Goal: Transaction & Acquisition: Book appointment/travel/reservation

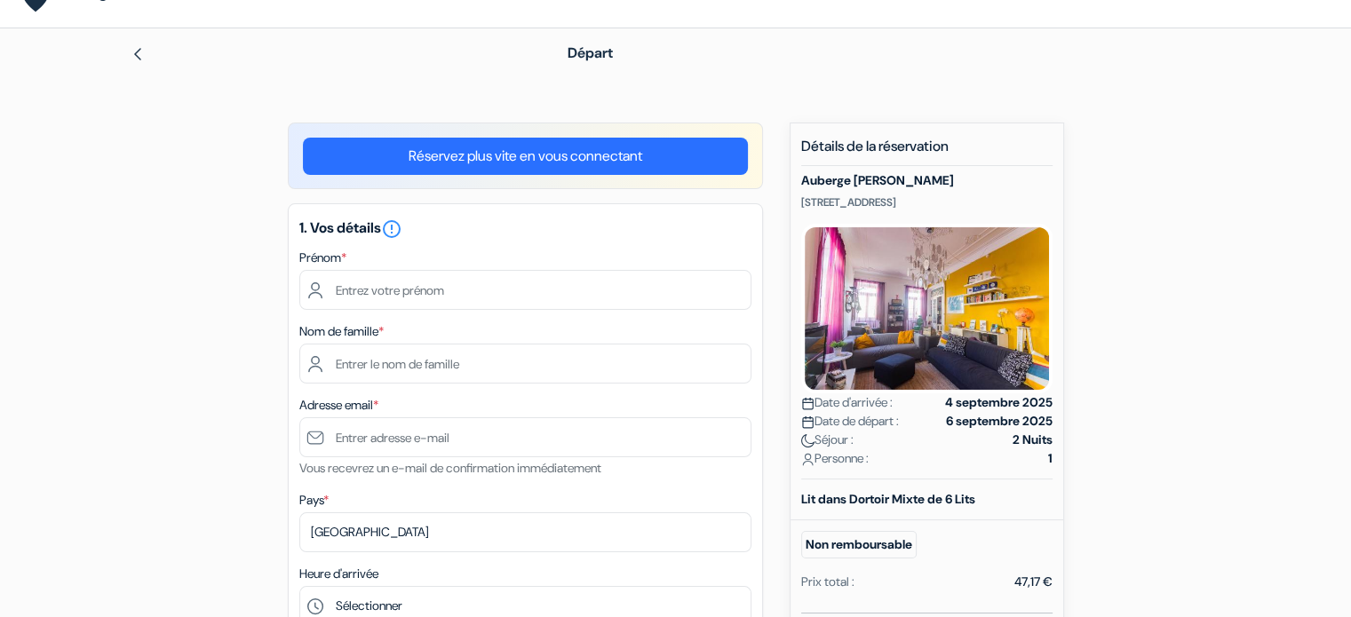
scroll to position [39, 0]
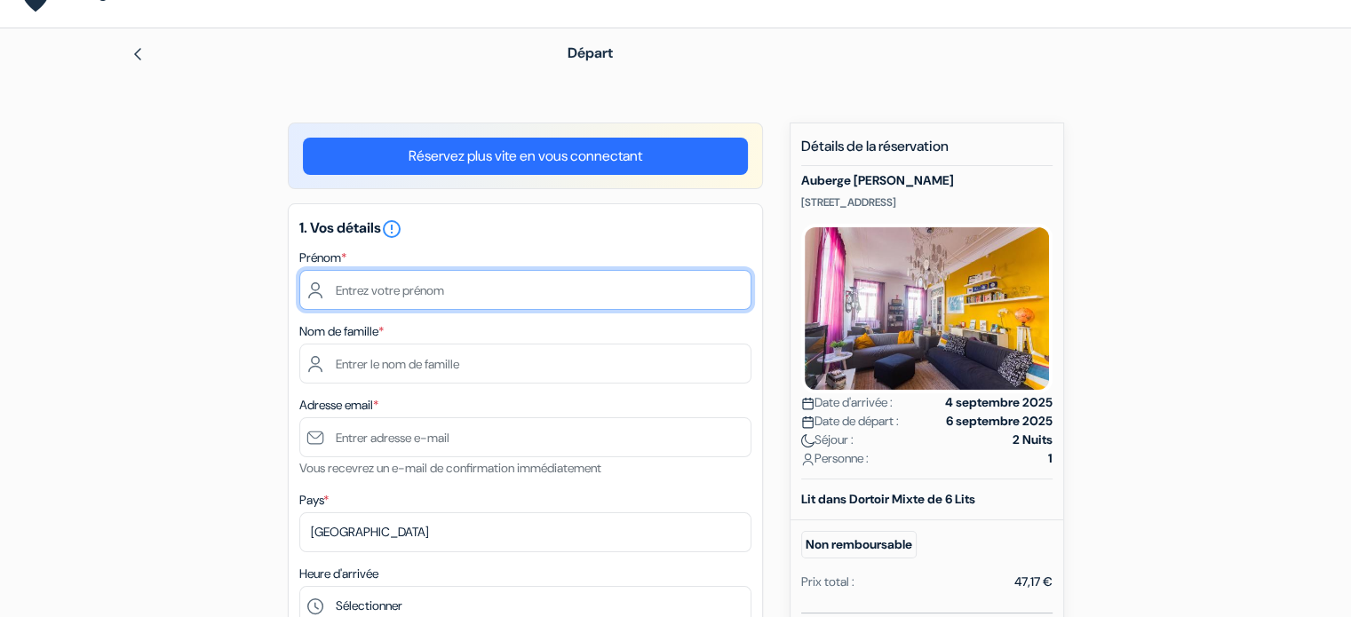
click at [487, 298] on input "text" at bounding box center [525, 290] width 452 height 40
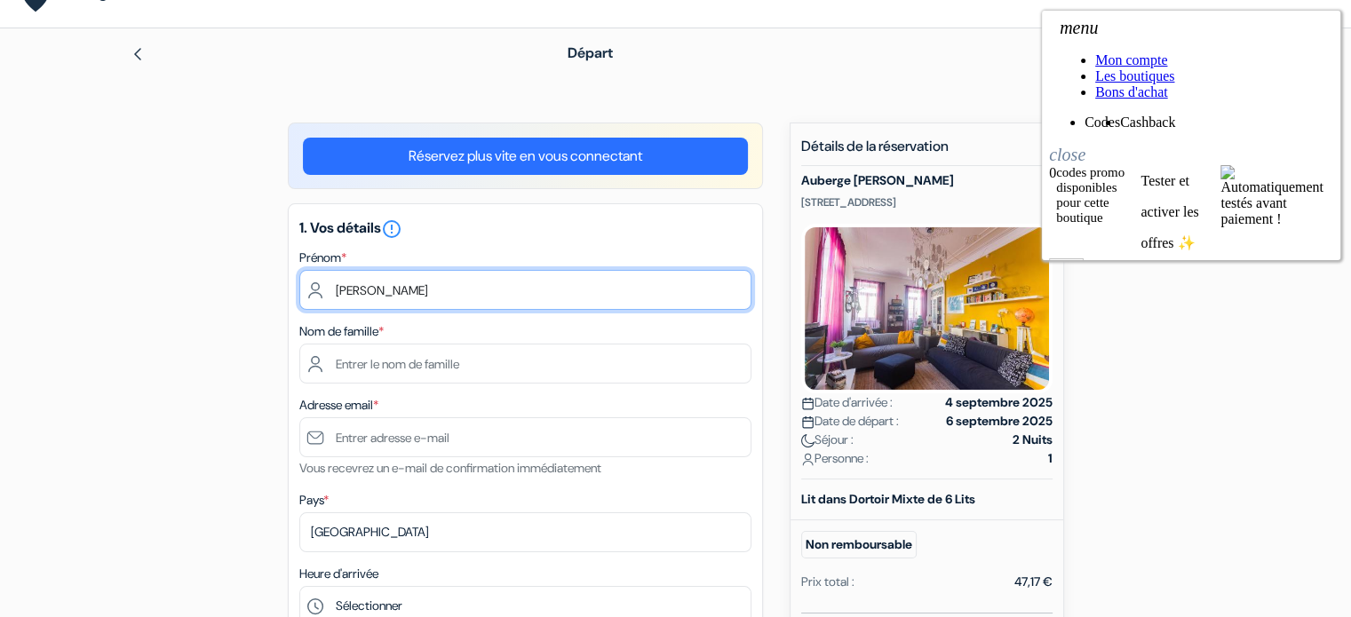
type input "Paul"
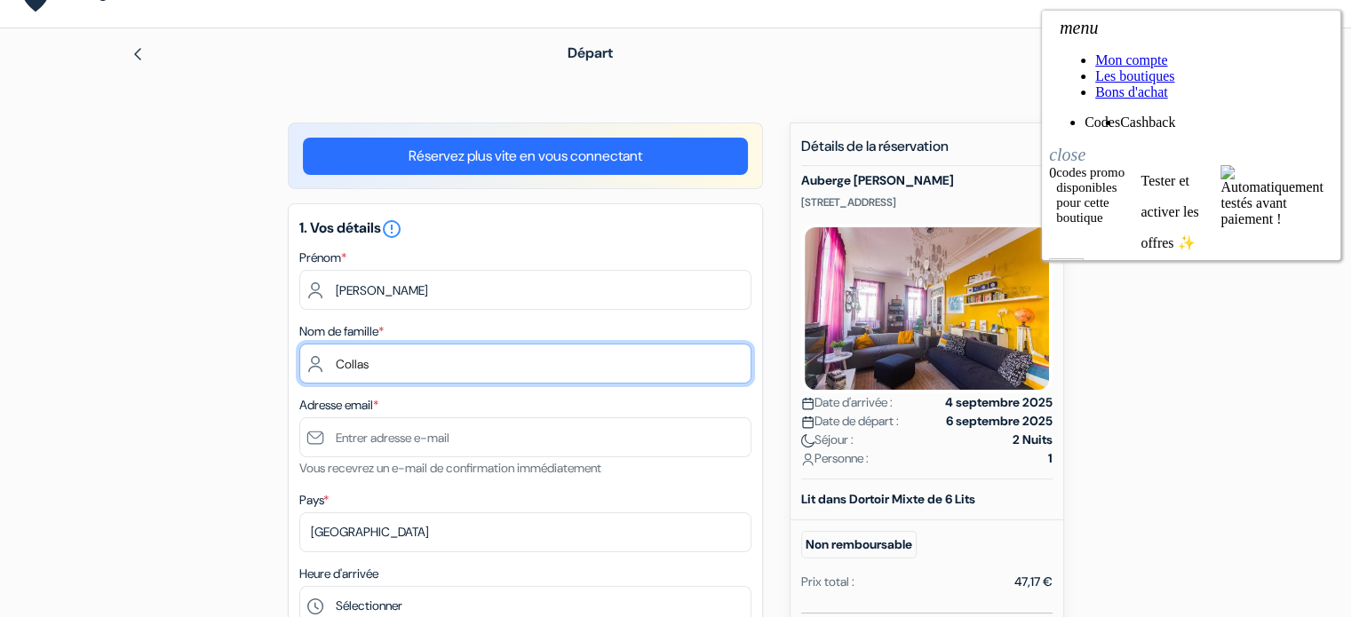
type input "Collas"
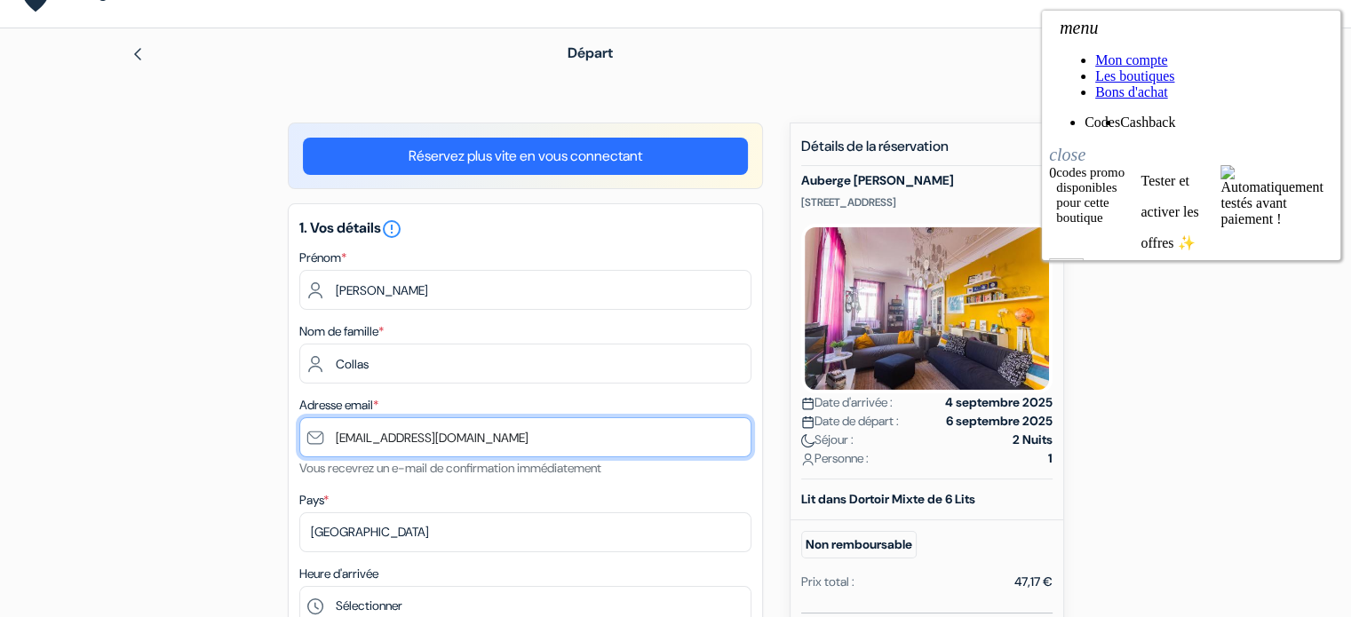
type input "[EMAIL_ADDRESS][DOMAIN_NAME]"
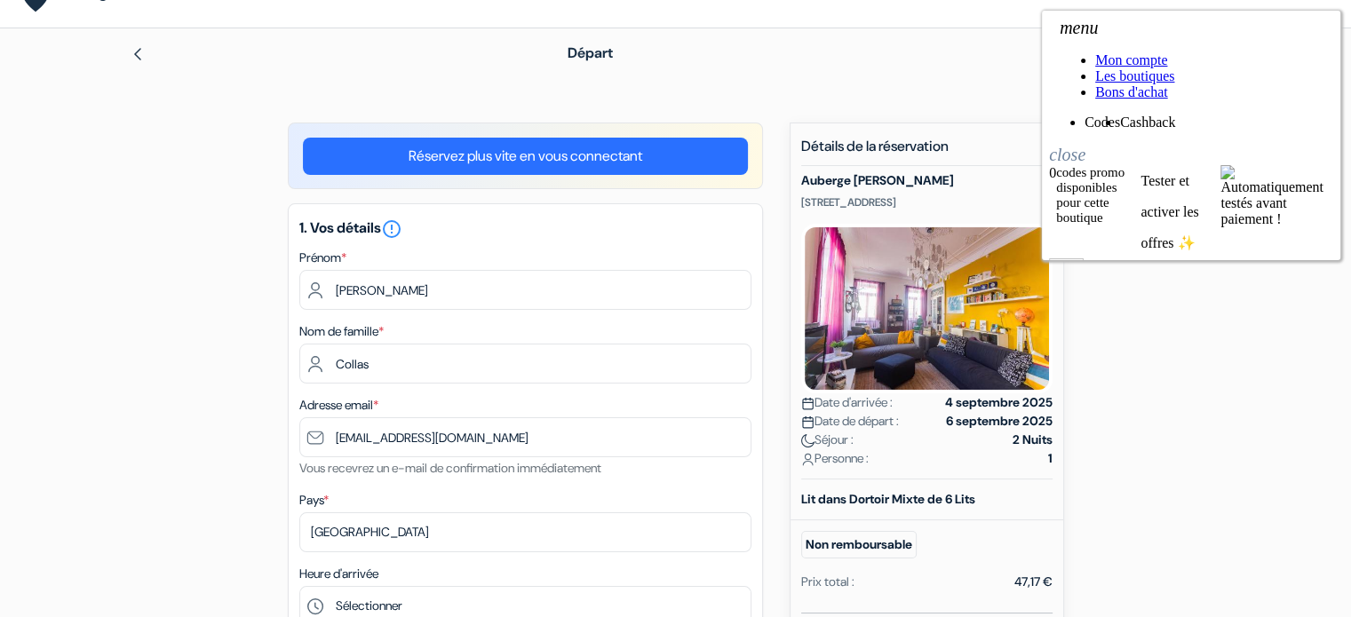
click at [244, 348] on div "add_box Auberge Aveiro Rossio Rua do Lavadouro, Nº1 , Aveiro, Portugal Détails …" at bounding box center [676, 623] width 1172 height 1001
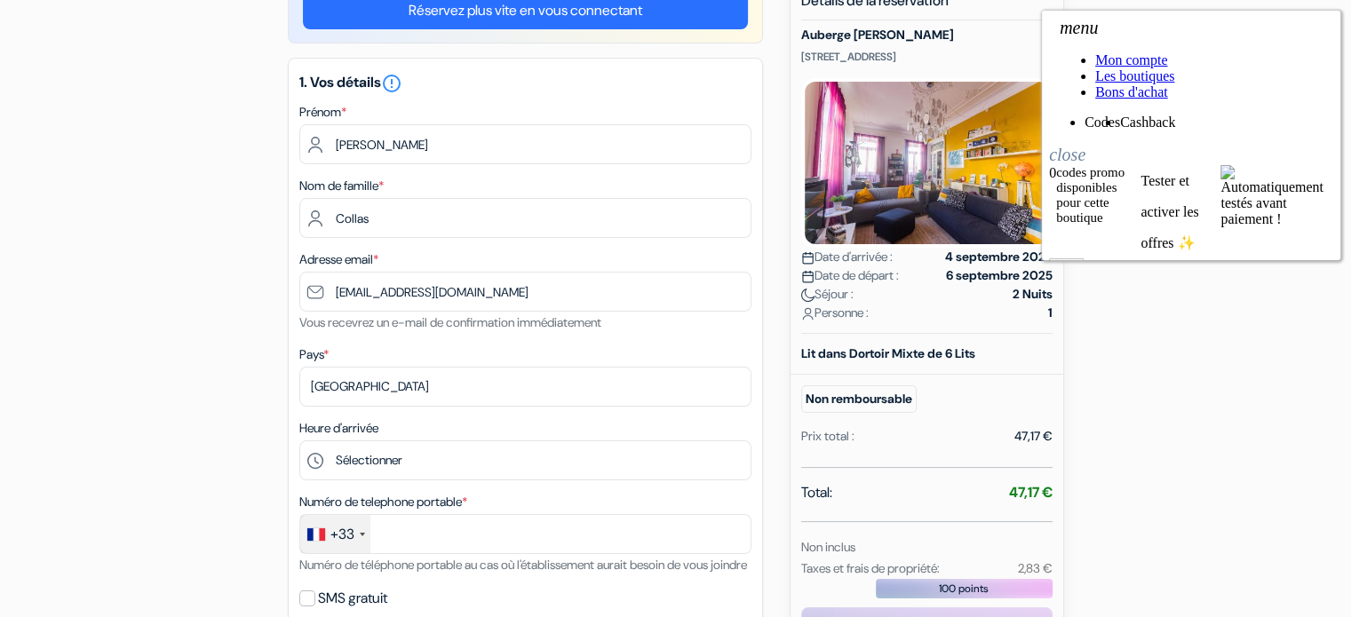
scroll to position [188, 0]
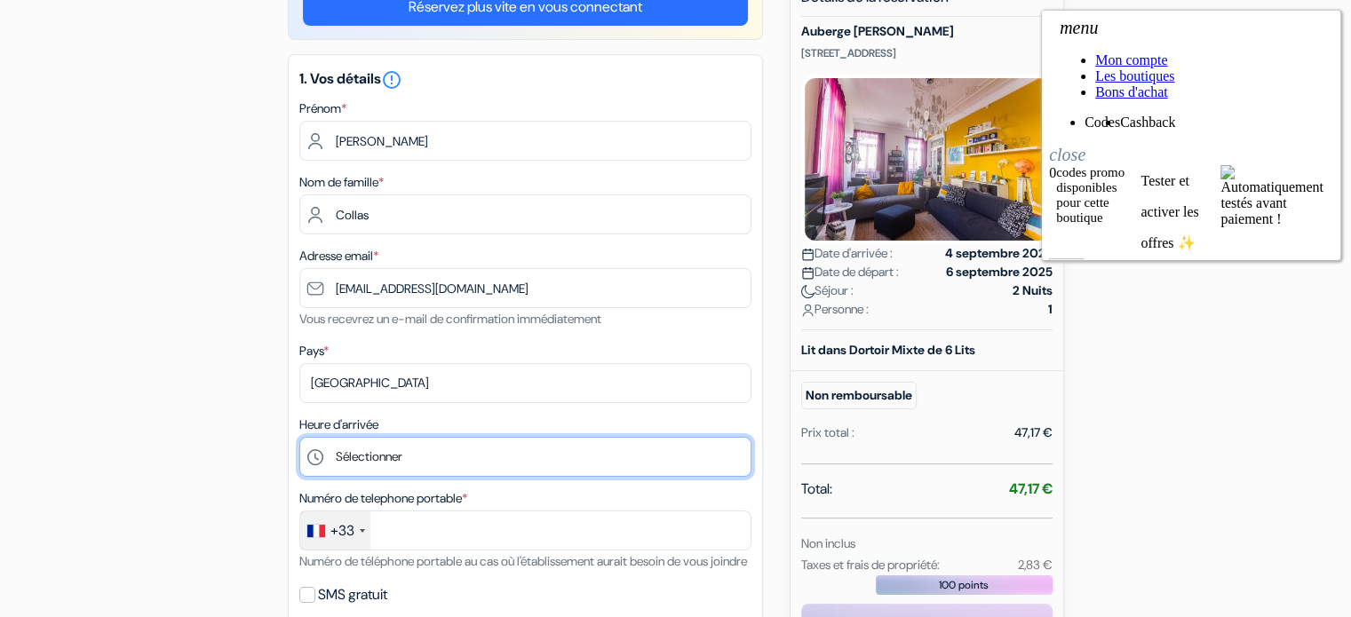
click at [396, 463] on select "Sélectionner 15:00 16:00 17:00 18:00 19:00 20:00 21:00 22:00" at bounding box center [525, 457] width 452 height 40
click at [441, 458] on select "Sélectionner 15:00 16:00 17:00 18:00 19:00 20:00 21:00 22:00" at bounding box center [525, 457] width 452 height 40
click at [399, 454] on select "Sélectionner 15:00 16:00 17:00 18:00 19:00 20:00 21:00 22:00" at bounding box center [525, 457] width 452 height 40
select select "21"
click at [299, 437] on select "Sélectionner 15:00 16:00 17:00 18:00 19:00 20:00 21:00 22:00" at bounding box center [525, 457] width 452 height 40
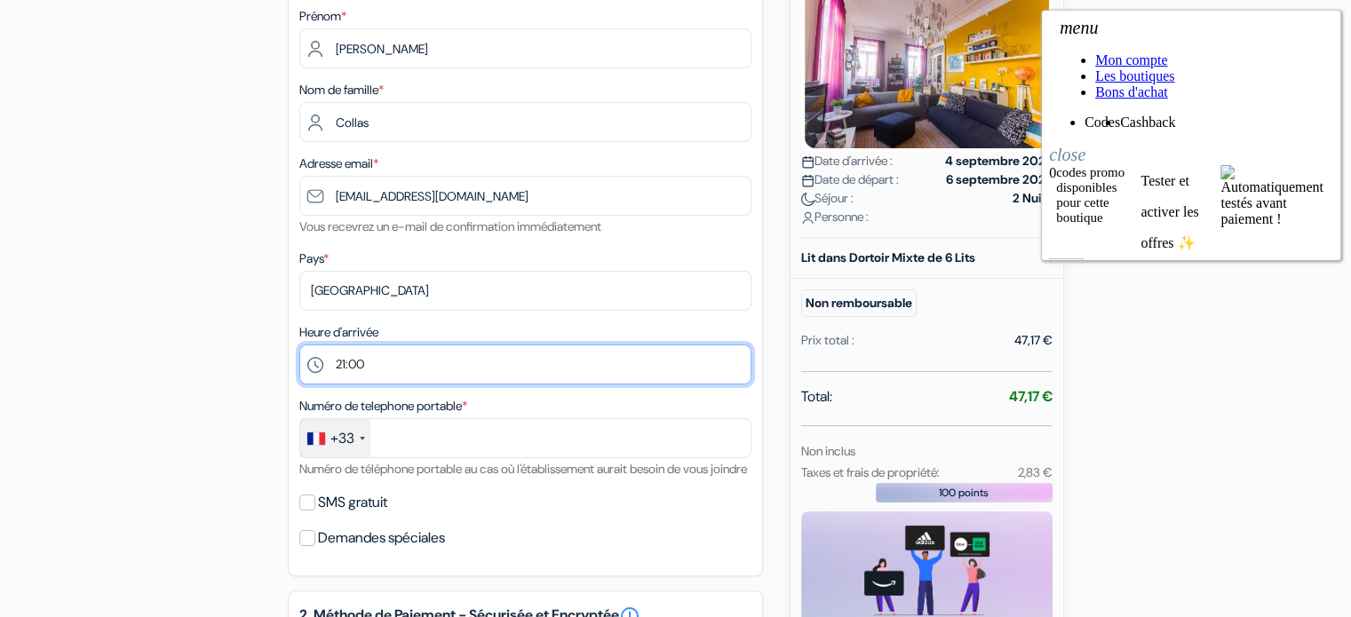
scroll to position [281, 0]
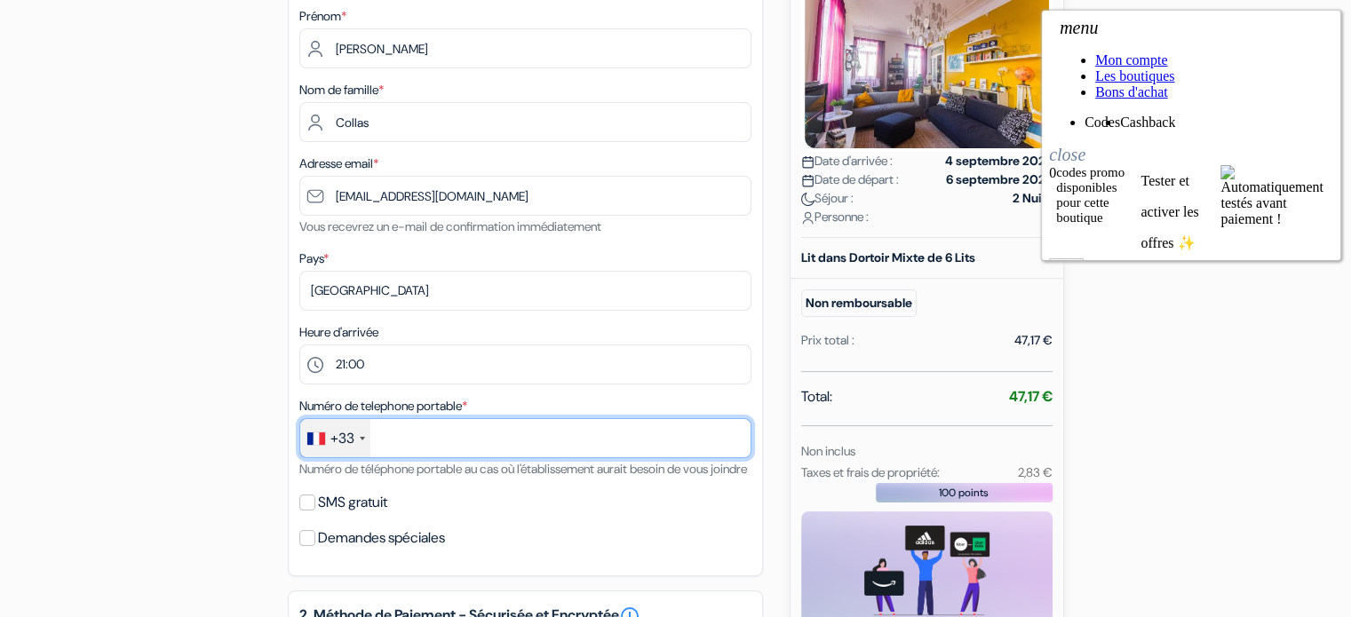
click at [457, 441] on input "text" at bounding box center [525, 438] width 452 height 40
type input "782506788"
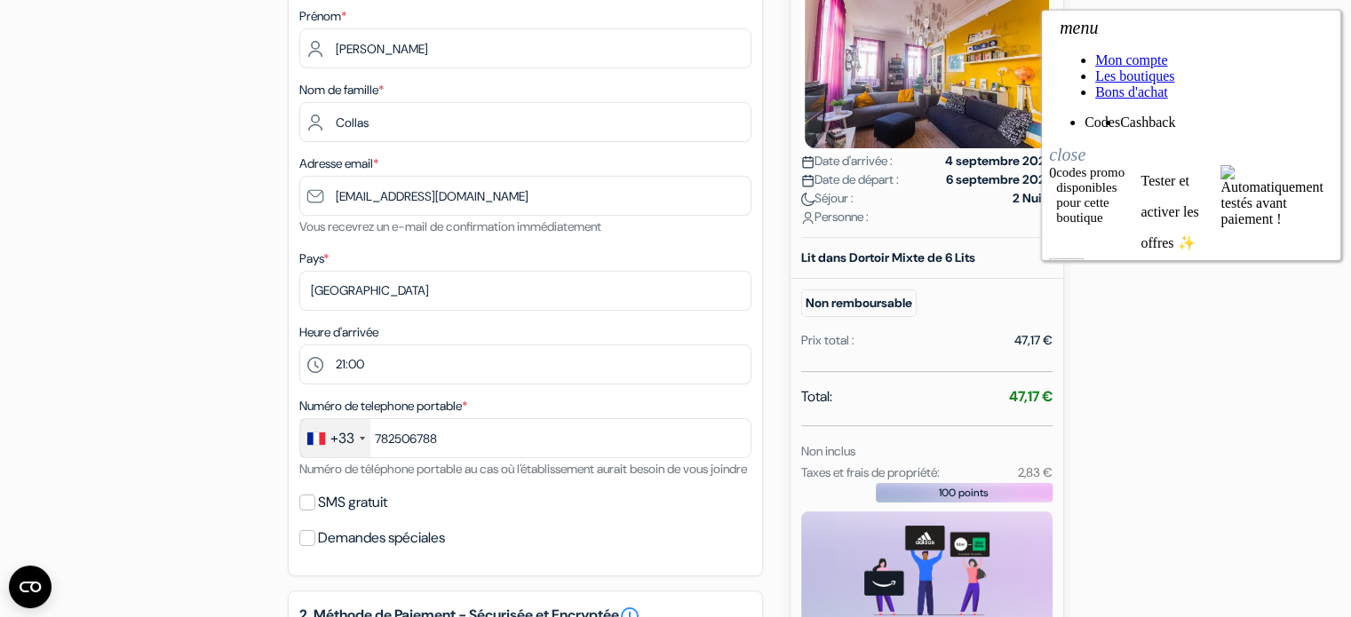
click at [256, 482] on div "add_box Auberge Aveiro Rossio Rua do Lavadouro, Nº1 , Aveiro, Portugal Détails …" at bounding box center [676, 481] width 1172 height 1201
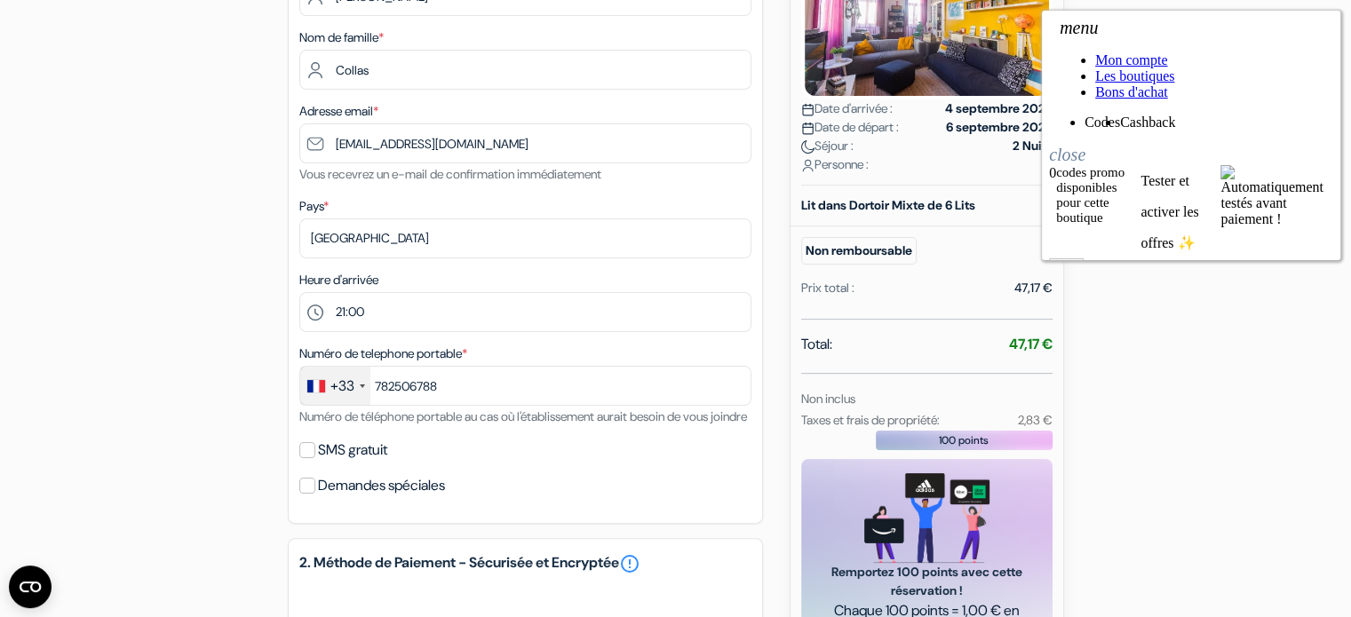
scroll to position [341, 0]
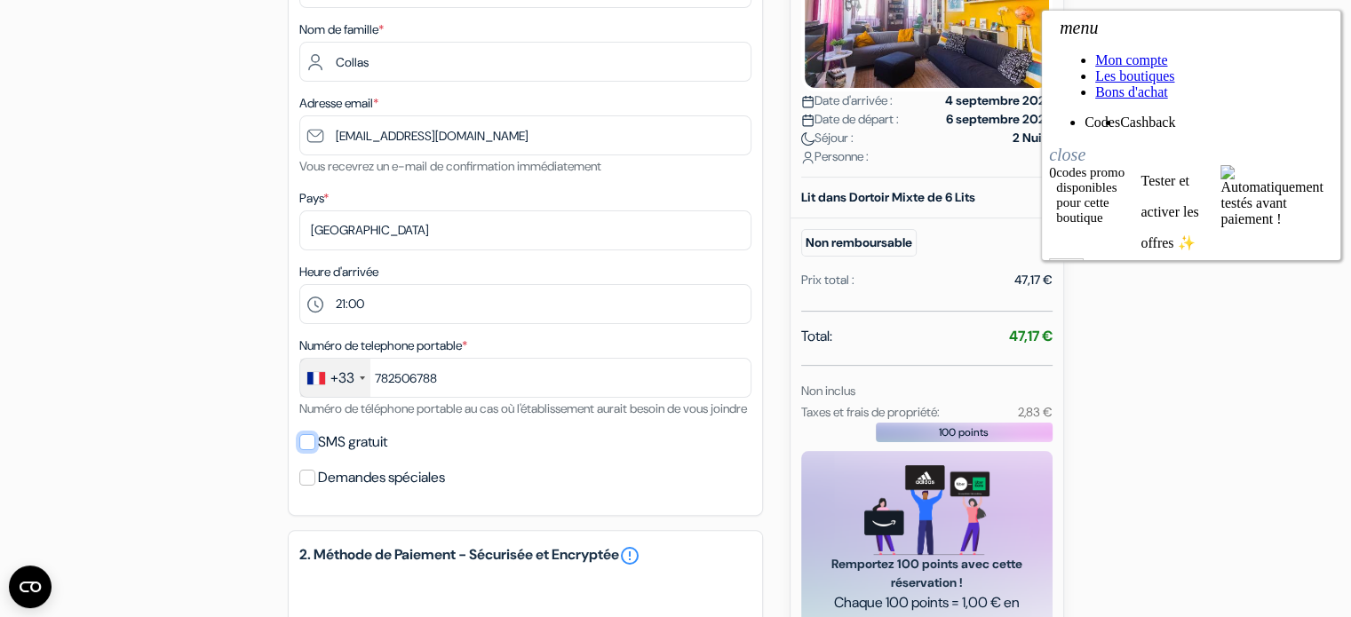
click at [299, 450] on input "SMS gratuit" at bounding box center [307, 442] width 16 height 16
checkbox input "true"
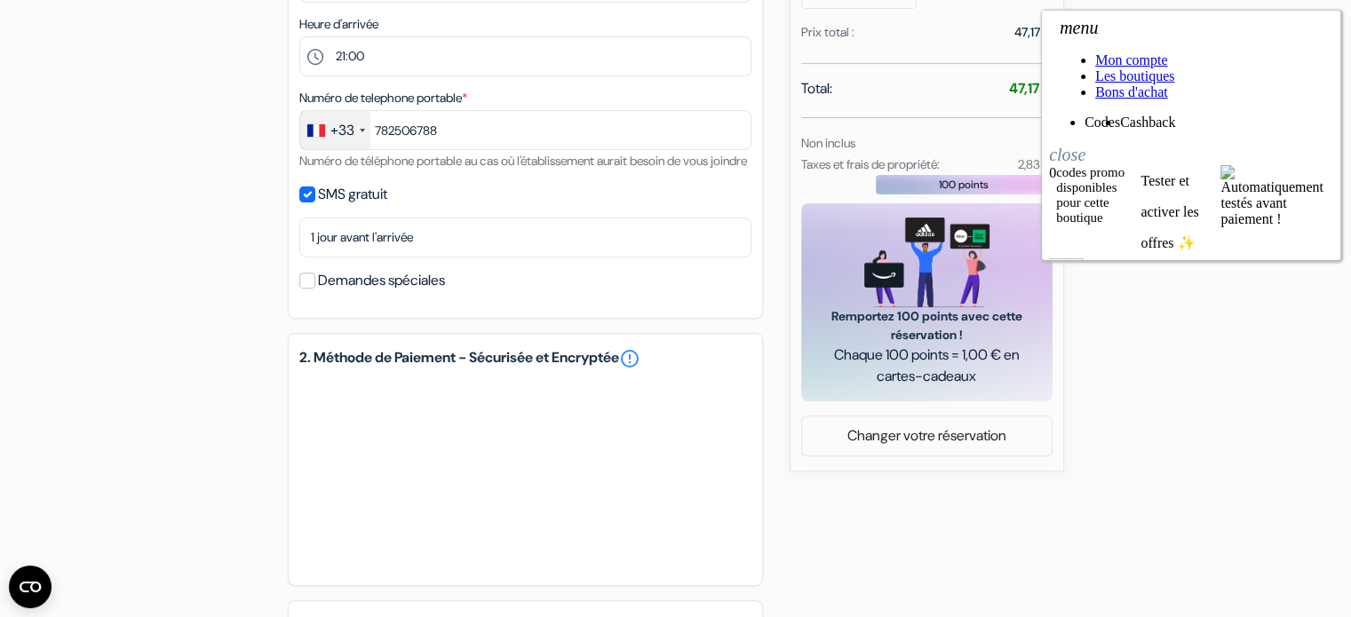
scroll to position [835, 0]
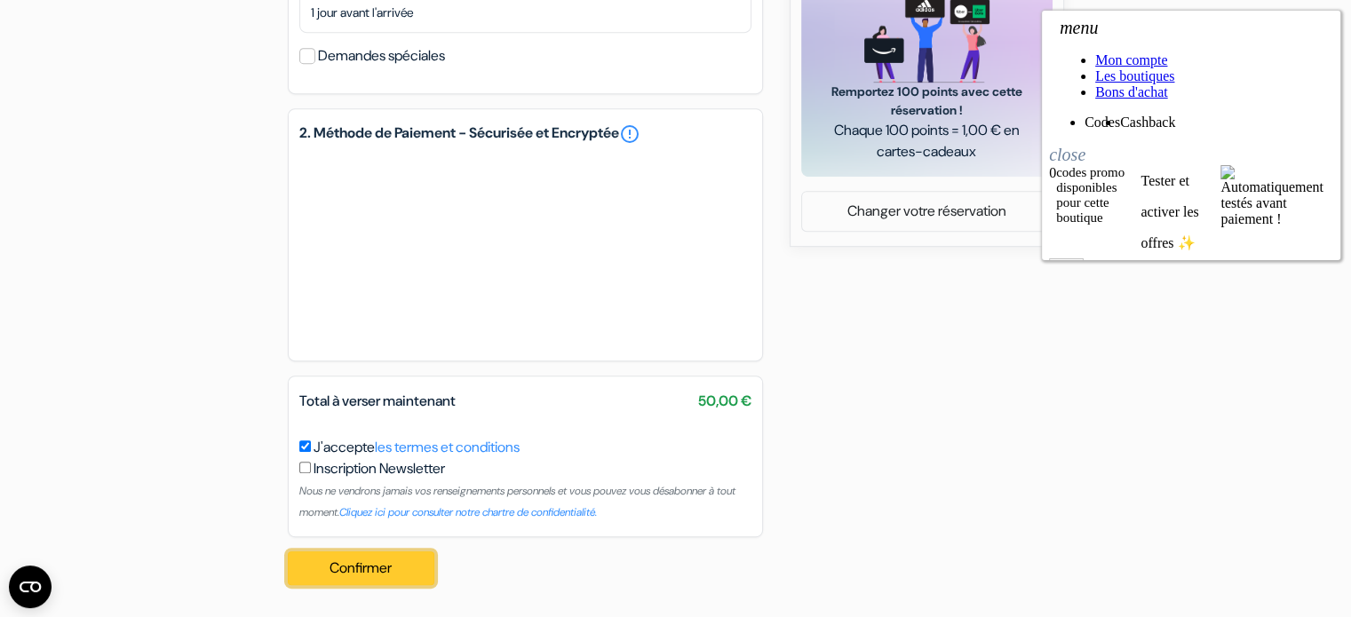
click at [372, 567] on button "Confirmer Loading..." at bounding box center [361, 569] width 147 height 34
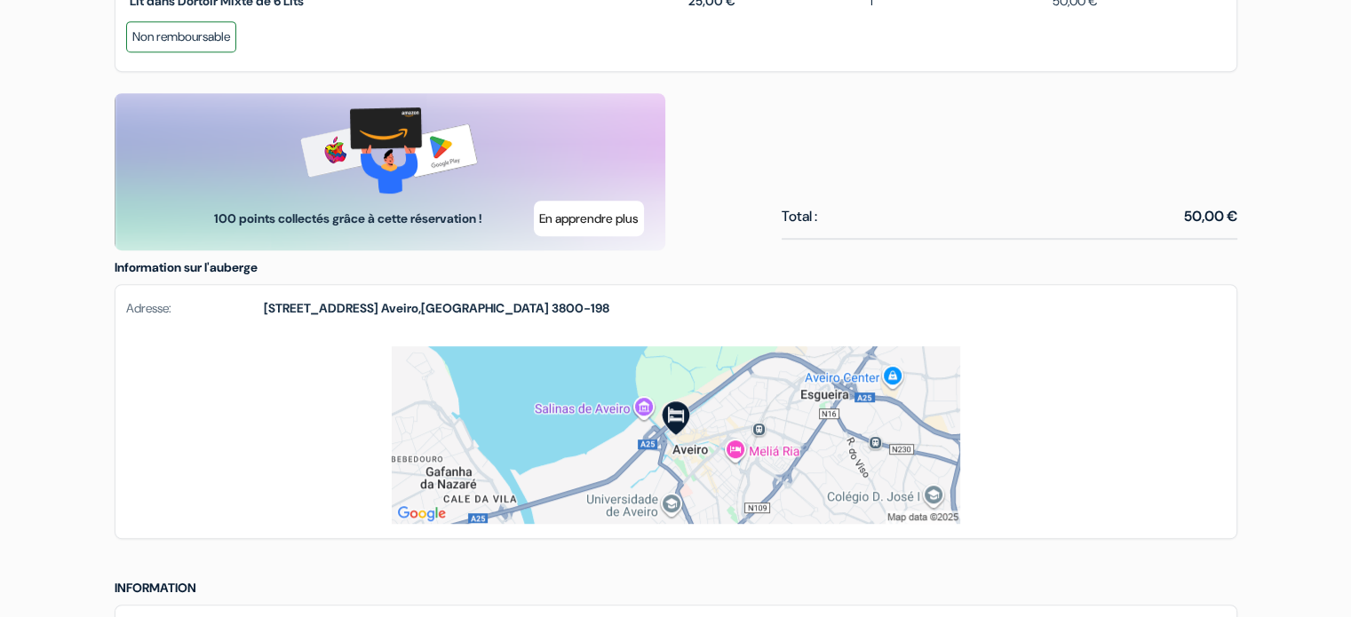
scroll to position [1007, 0]
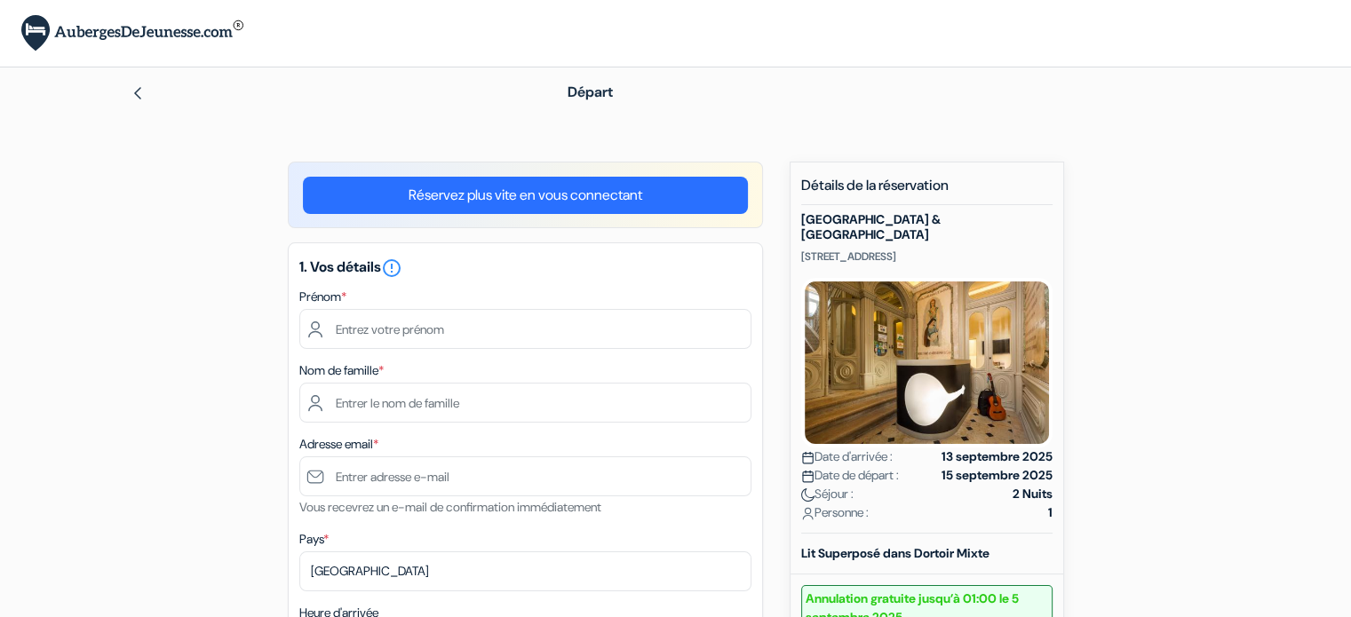
type input "[PERSON_NAME]"
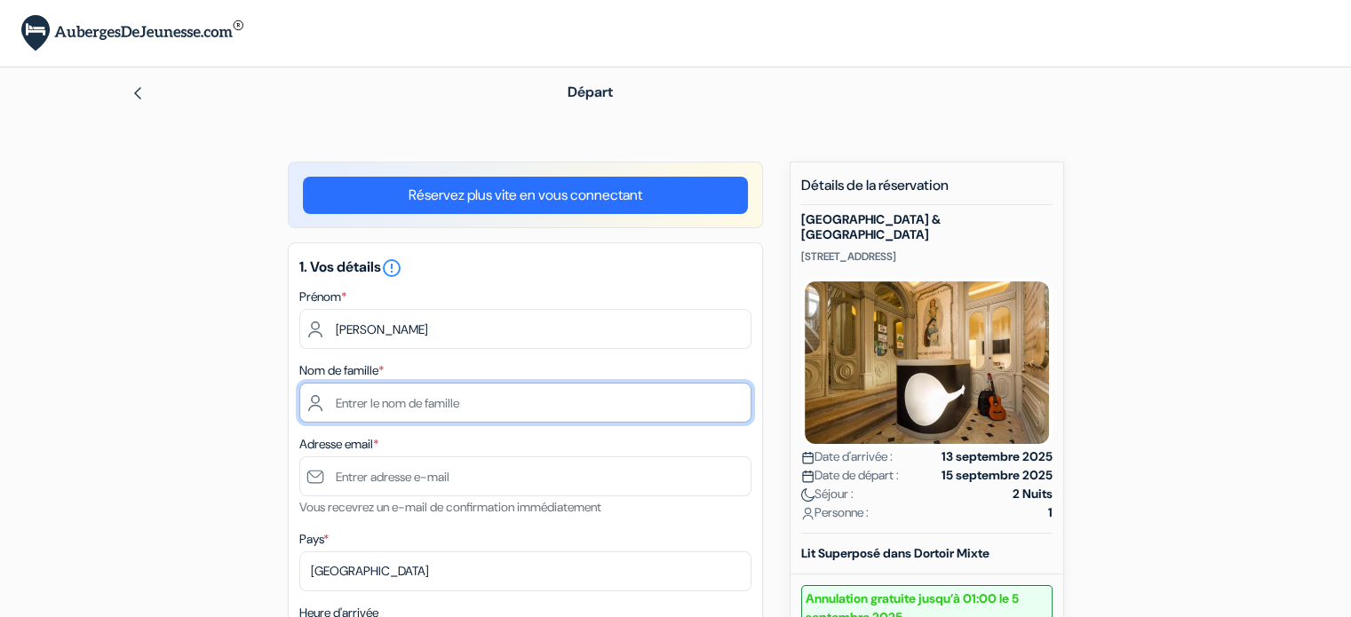
type input "Collas"
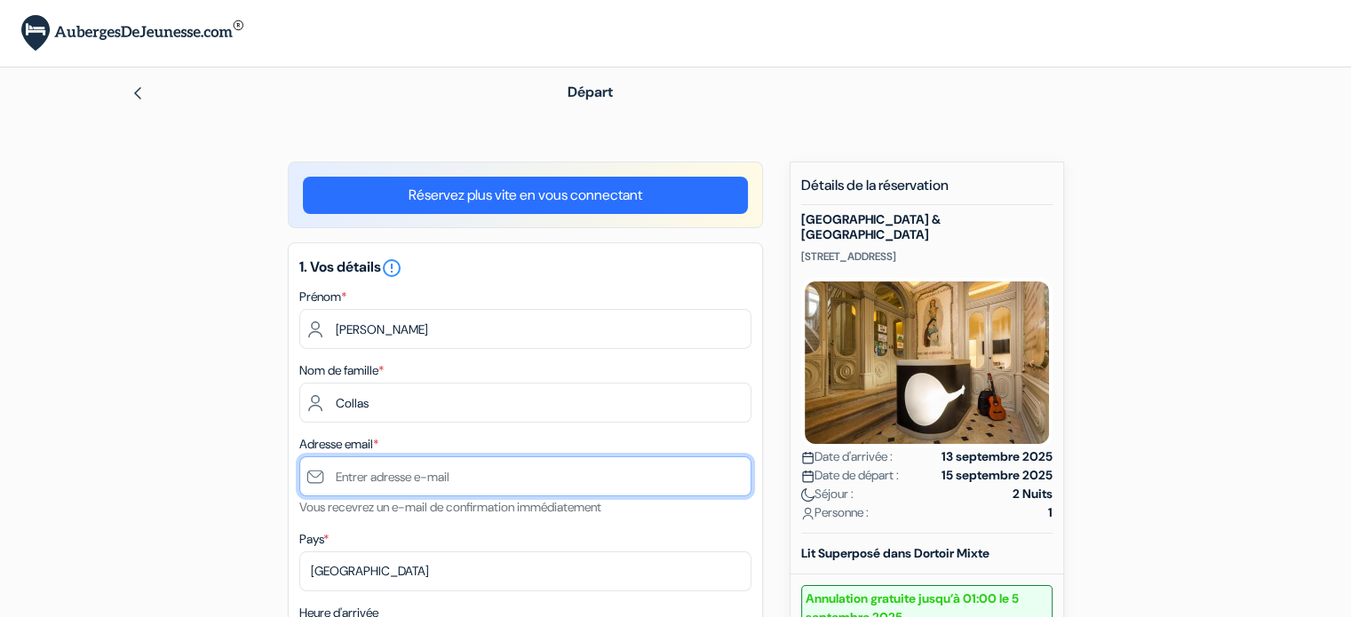
type input "[EMAIL_ADDRESS][DOMAIN_NAME]"
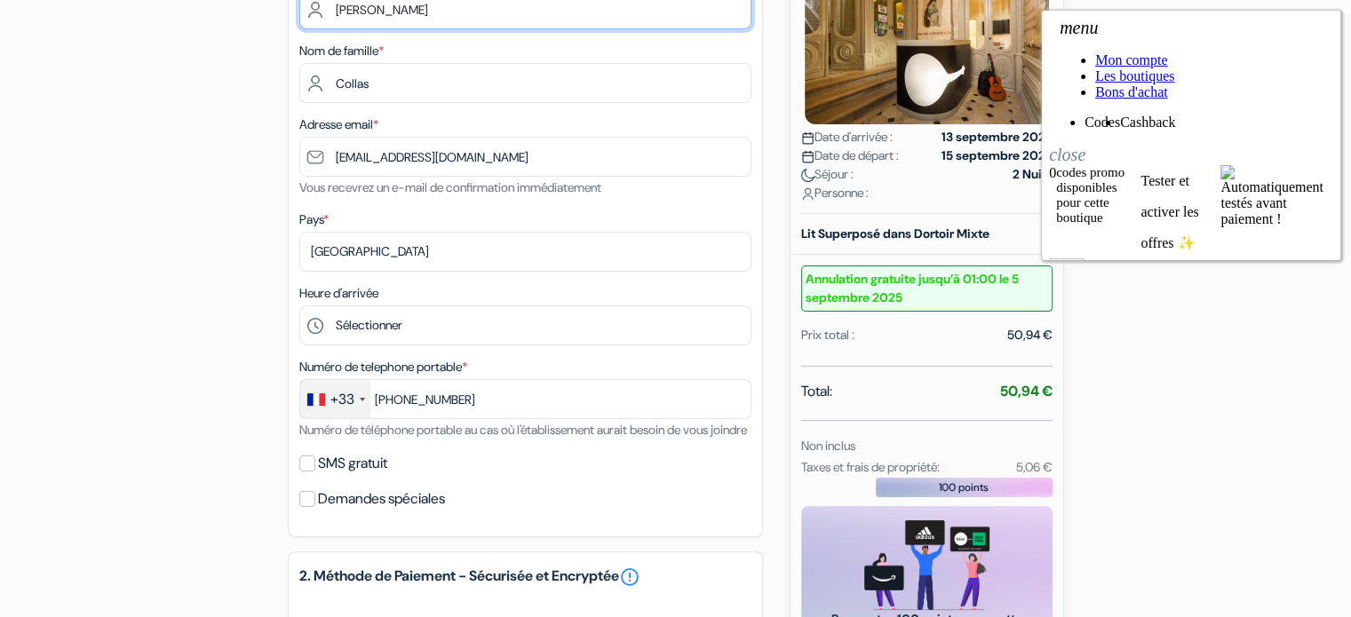
scroll to position [411, 0]
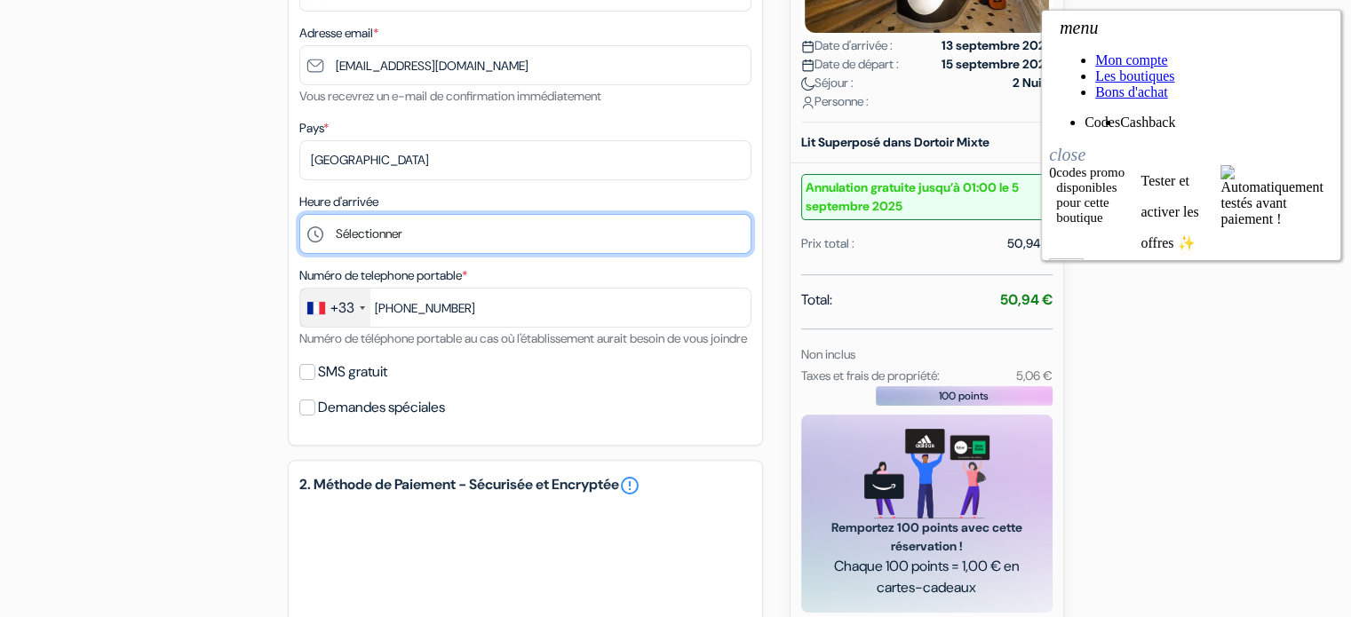
click at [381, 242] on select "Sélectionner 15:00 16:00 17:00 18:00 19:00 20:00 21:00 22:00" at bounding box center [525, 234] width 452 height 40
type input "7 82 50 67 88"
select select "20"
click at [299, 215] on select "Sélectionner 15:00 16:00 17:00 18:00 19:00 20:00 21:00 22:00" at bounding box center [525, 234] width 452 height 40
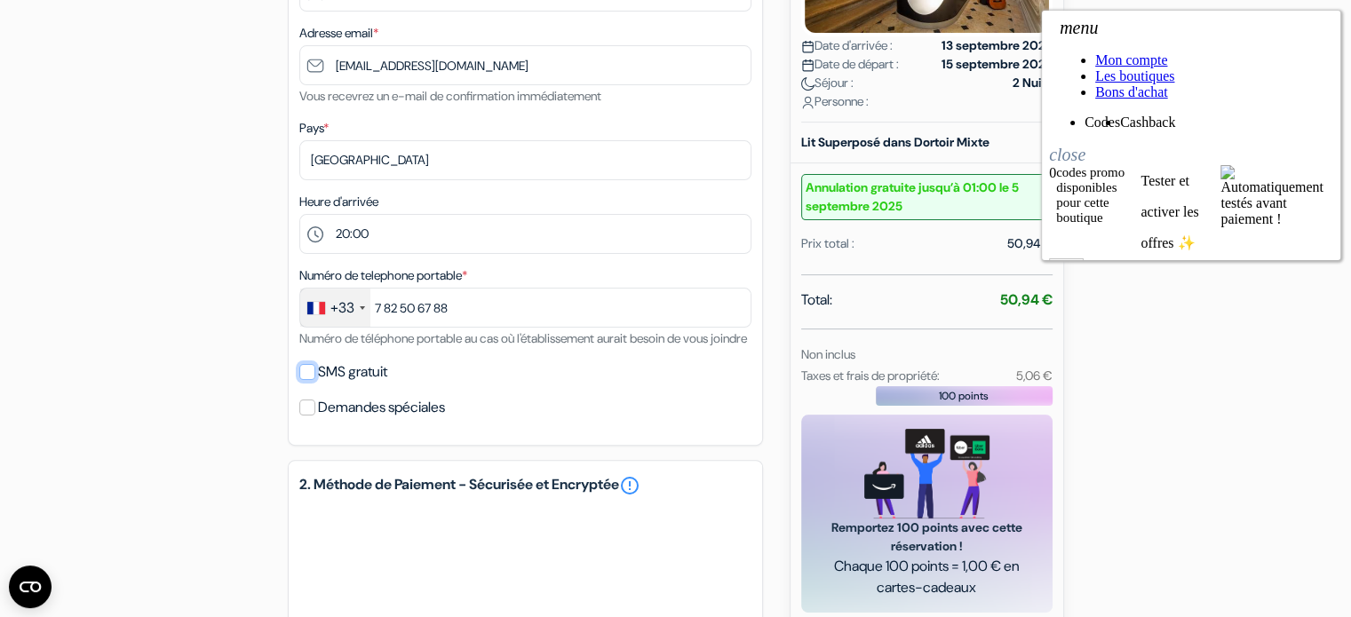
click at [309, 380] on input "SMS gratuit" at bounding box center [307, 372] width 16 height 16
checkbox input "true"
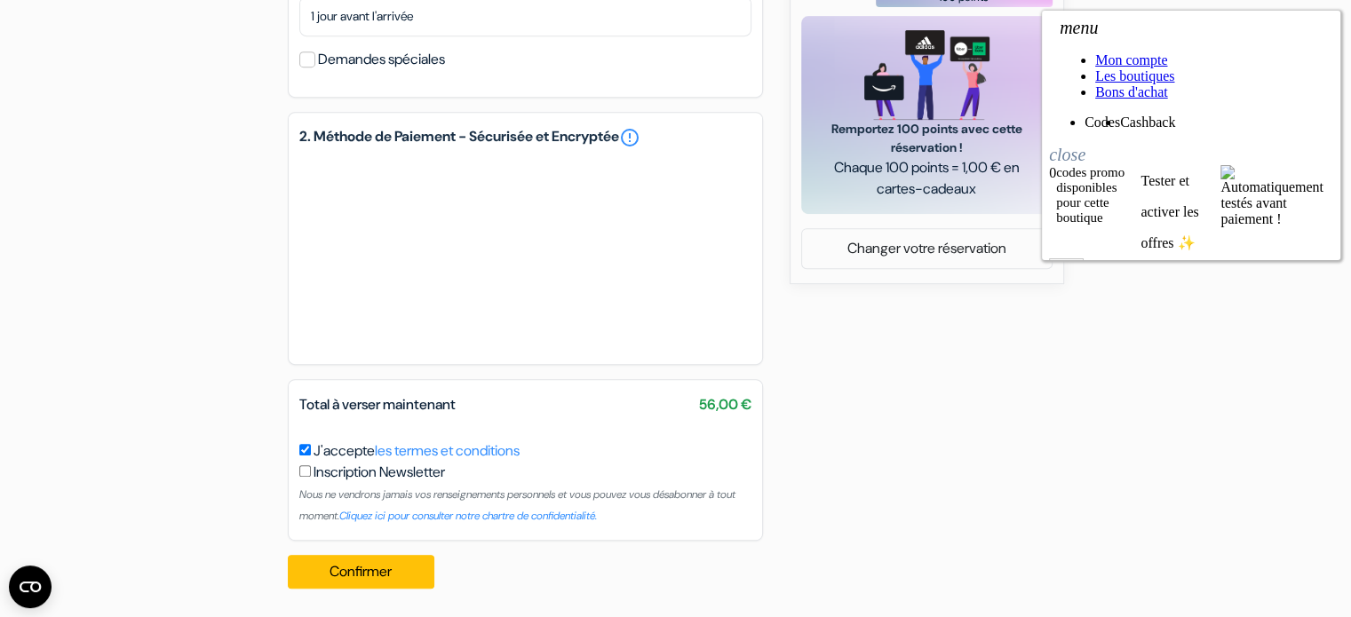
scroll to position [835, 0]
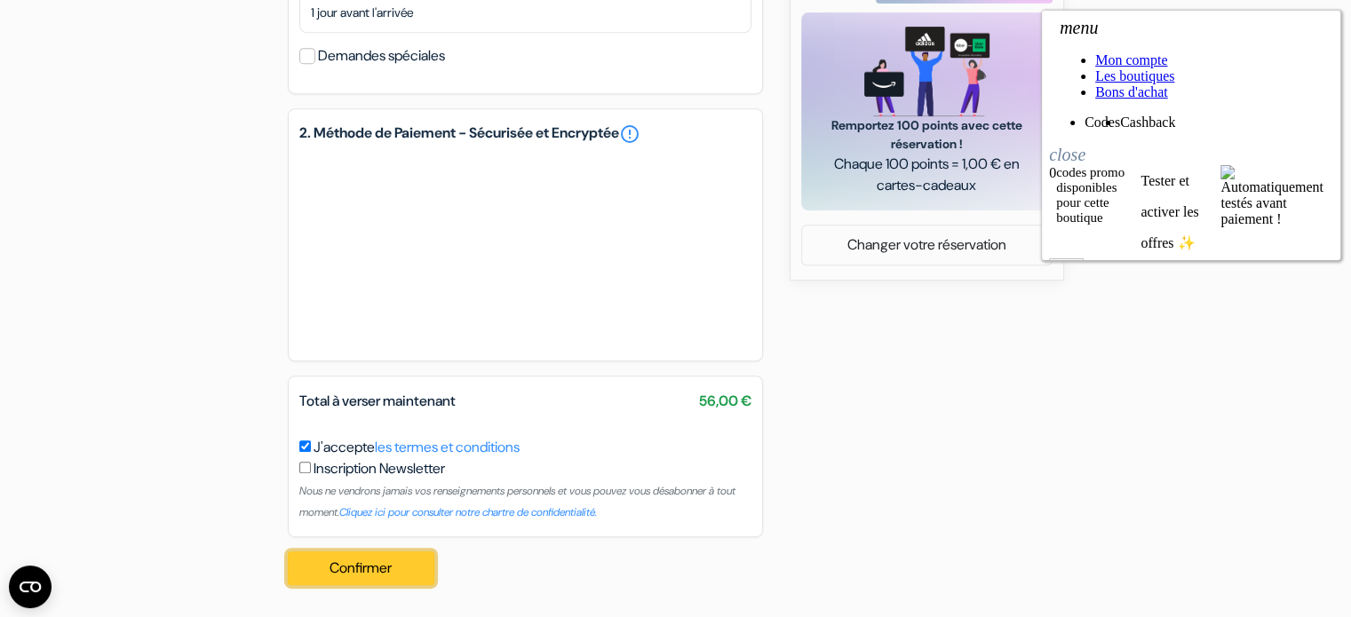
click at [381, 569] on button "Confirmer Loading..." at bounding box center [361, 569] width 147 height 34
